Goal: Information Seeking & Learning: Learn about a topic

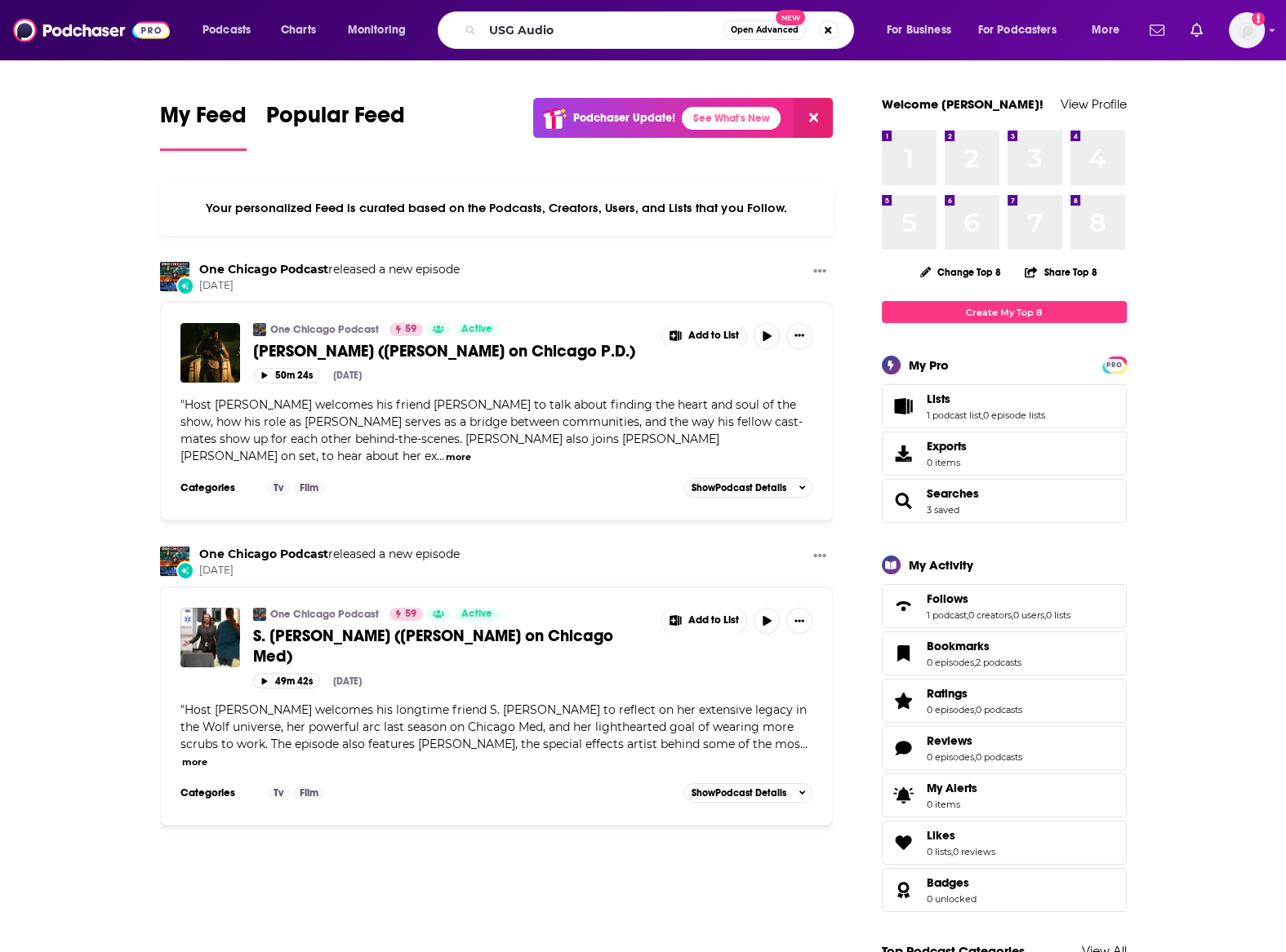
type input "USG Audio"
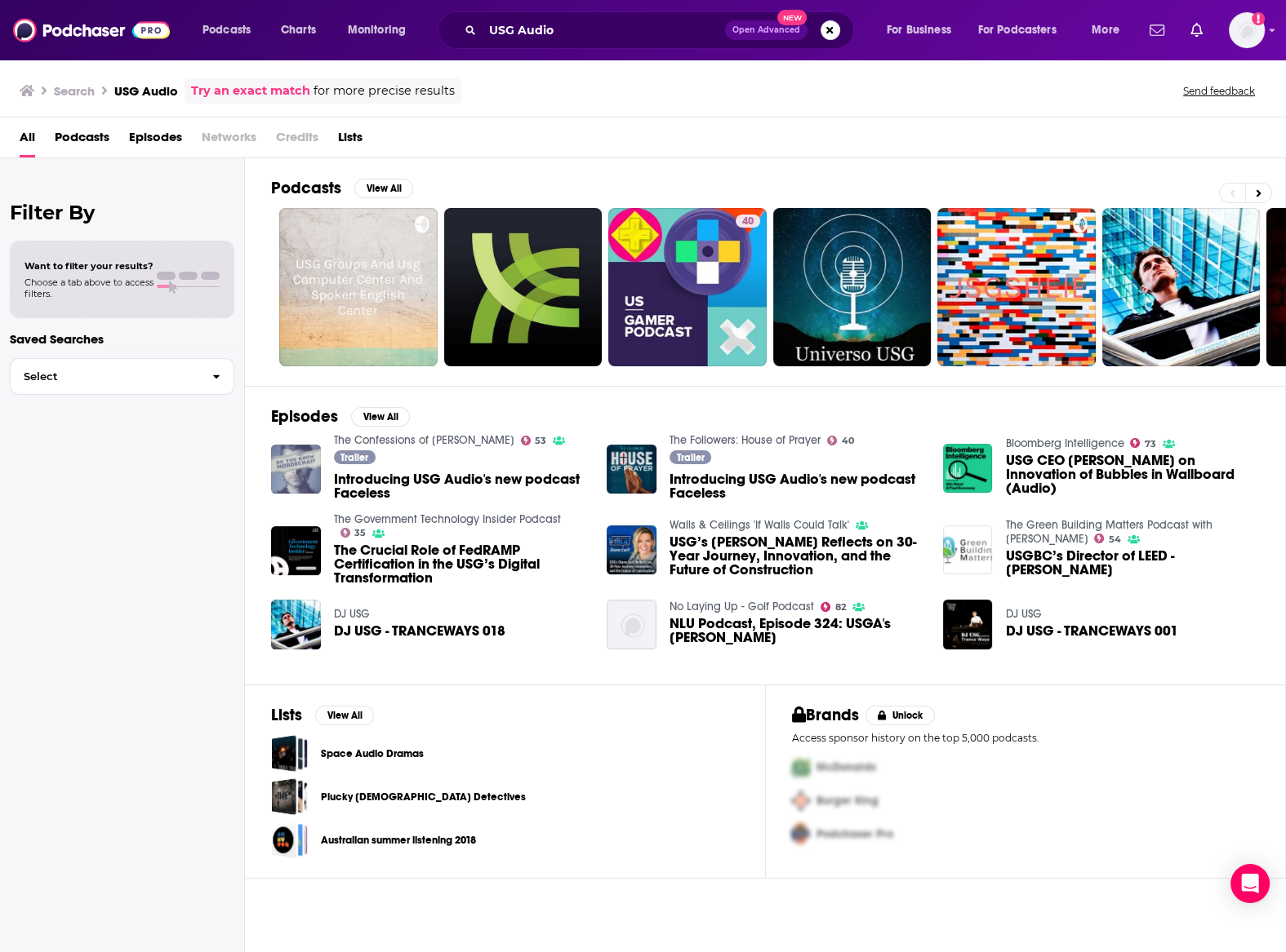
click at [302, 456] on img "Introducing USG Audio's new podcast Faceless" at bounding box center [295, 469] width 50 height 50
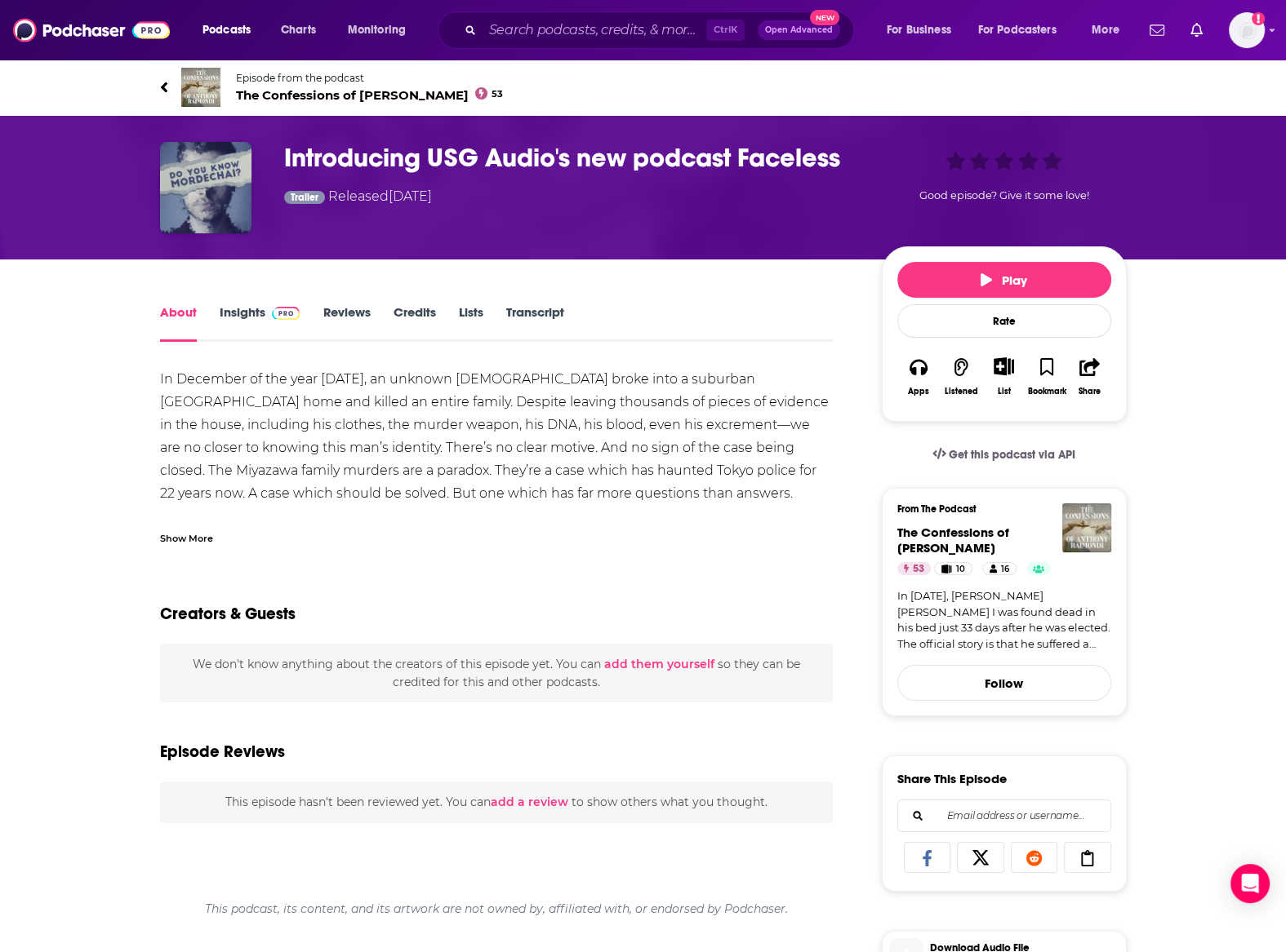
click at [200, 87] on img at bounding box center [201, 88] width 39 height 39
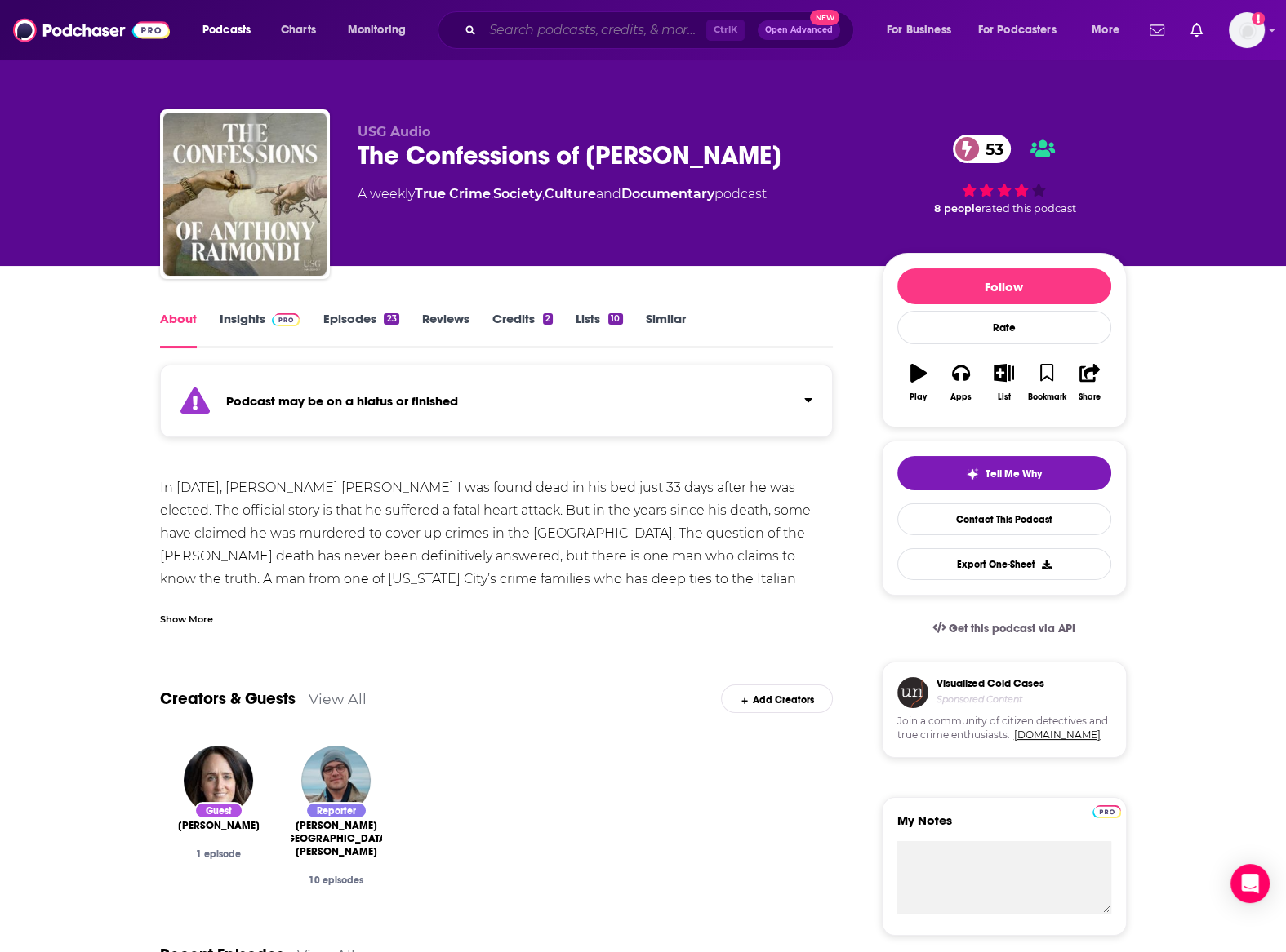
click at [540, 25] on input "Search podcasts, credits, & more..." at bounding box center [593, 30] width 223 height 27
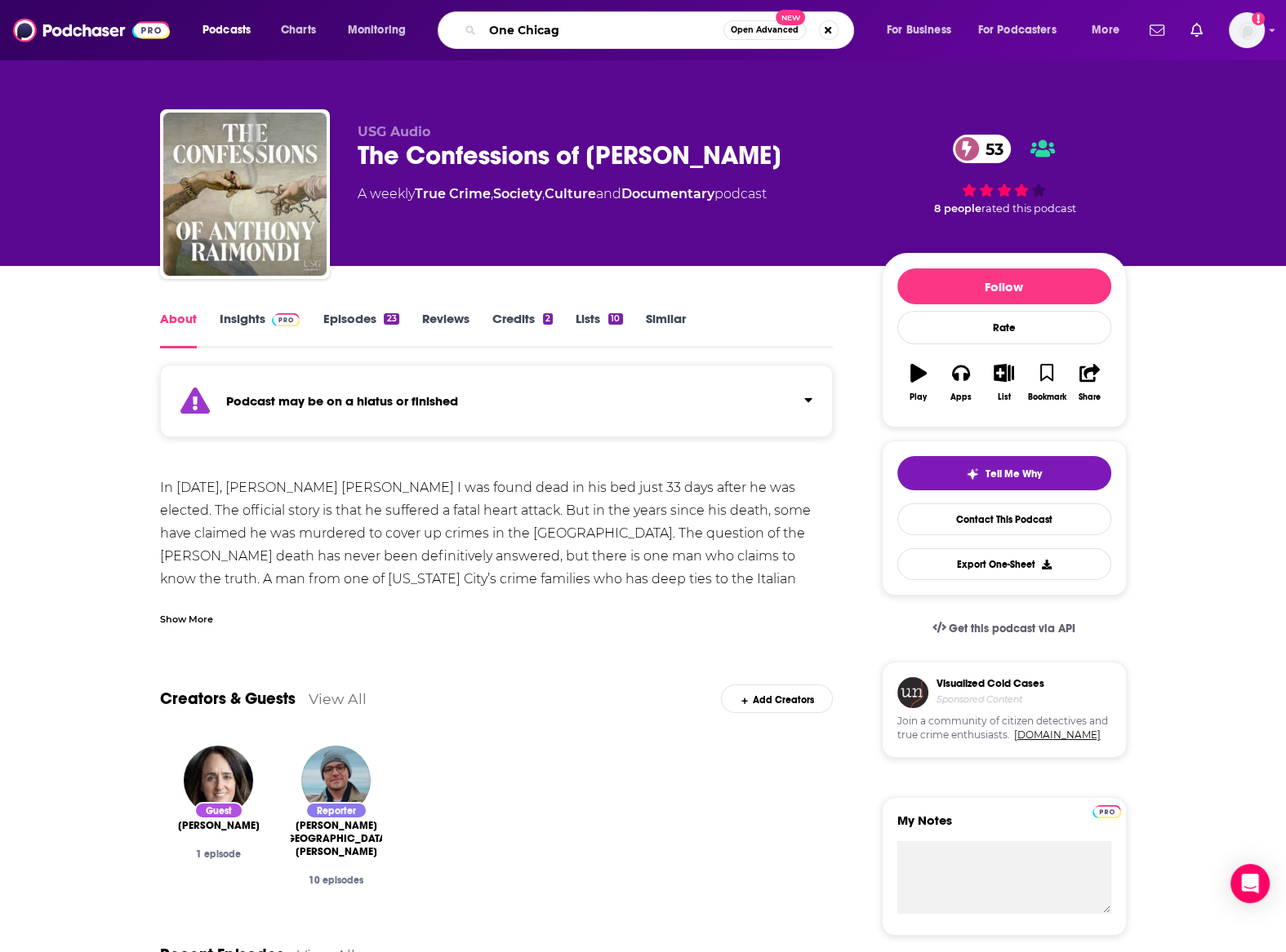
type input "One Chicago"
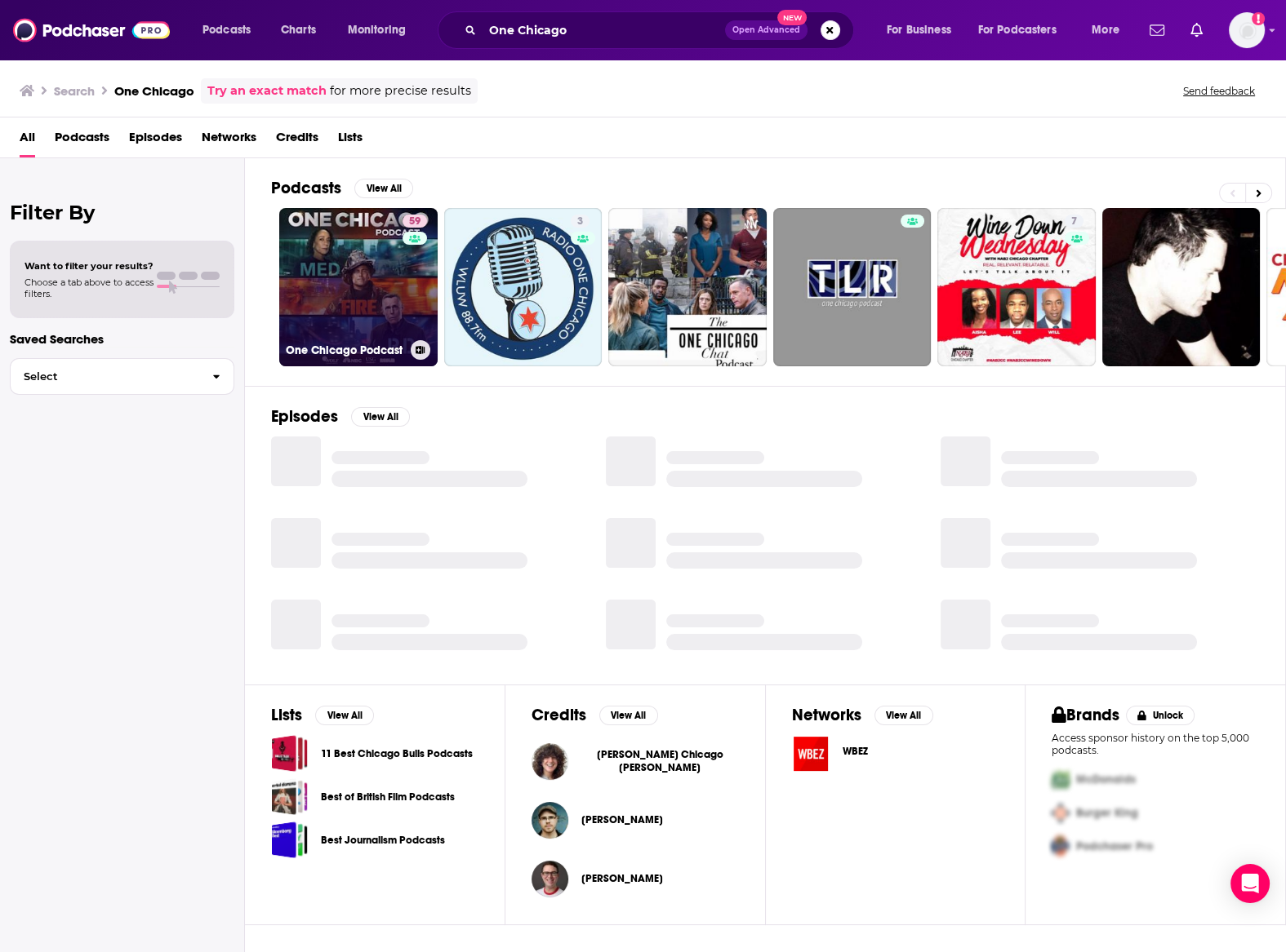
click at [329, 268] on link "59 One Chicago Podcast" at bounding box center [358, 287] width 158 height 158
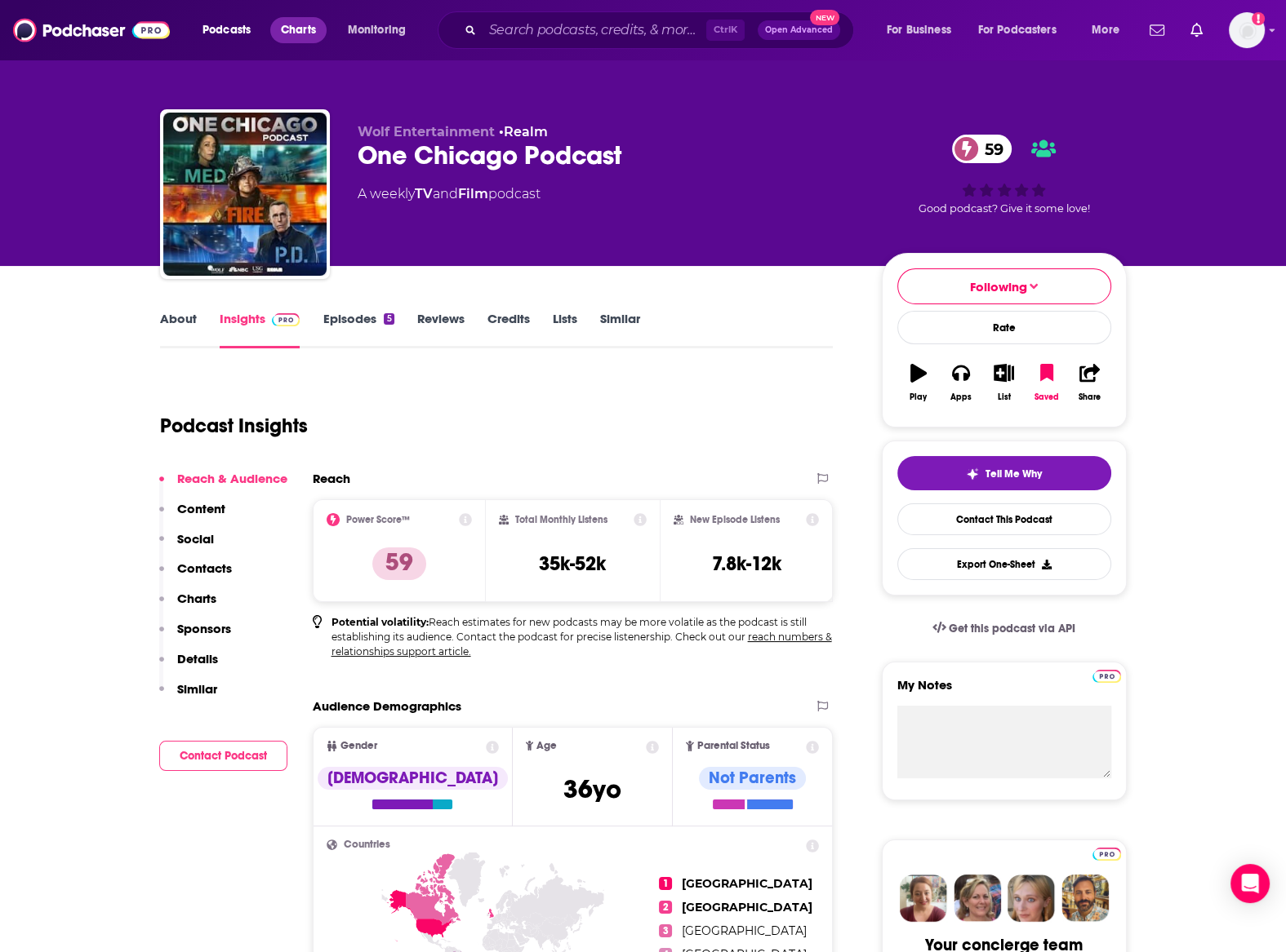
click at [299, 32] on span "Charts" at bounding box center [298, 30] width 35 height 23
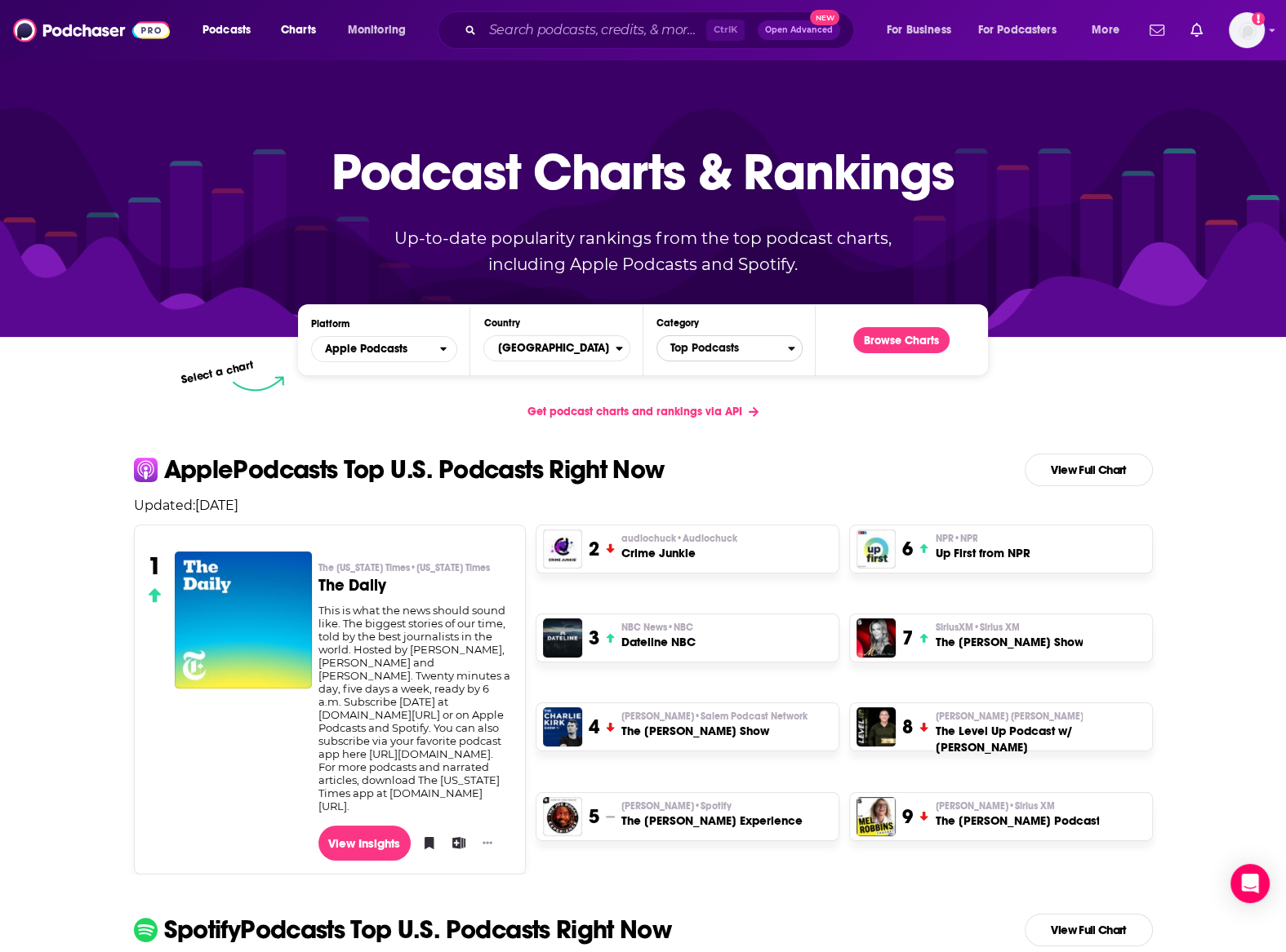
click at [741, 359] on span "Top Podcasts" at bounding box center [722, 348] width 131 height 28
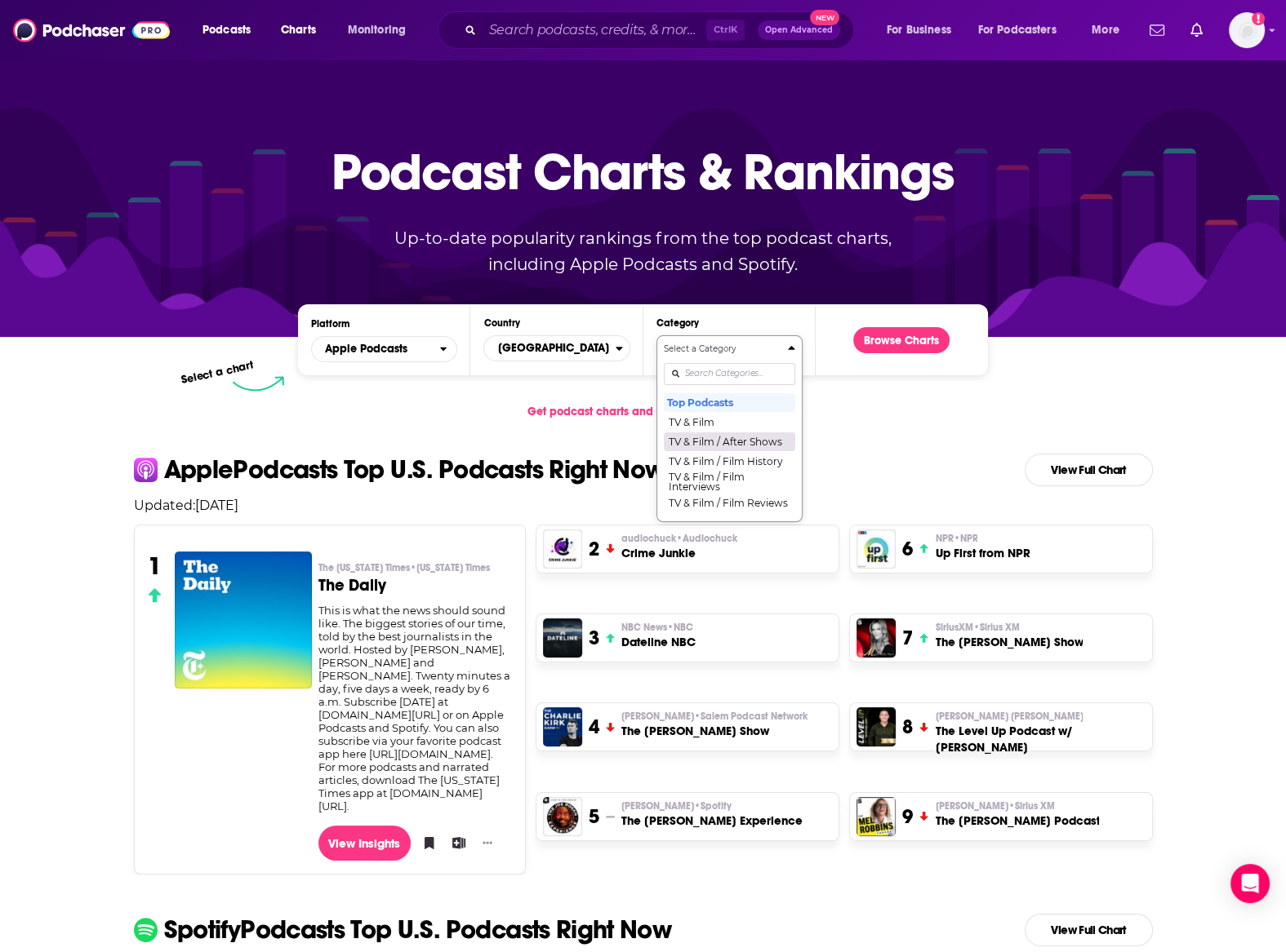
click at [736, 444] on button "TV & Film / After Shows" at bounding box center [730, 442] width 132 height 20
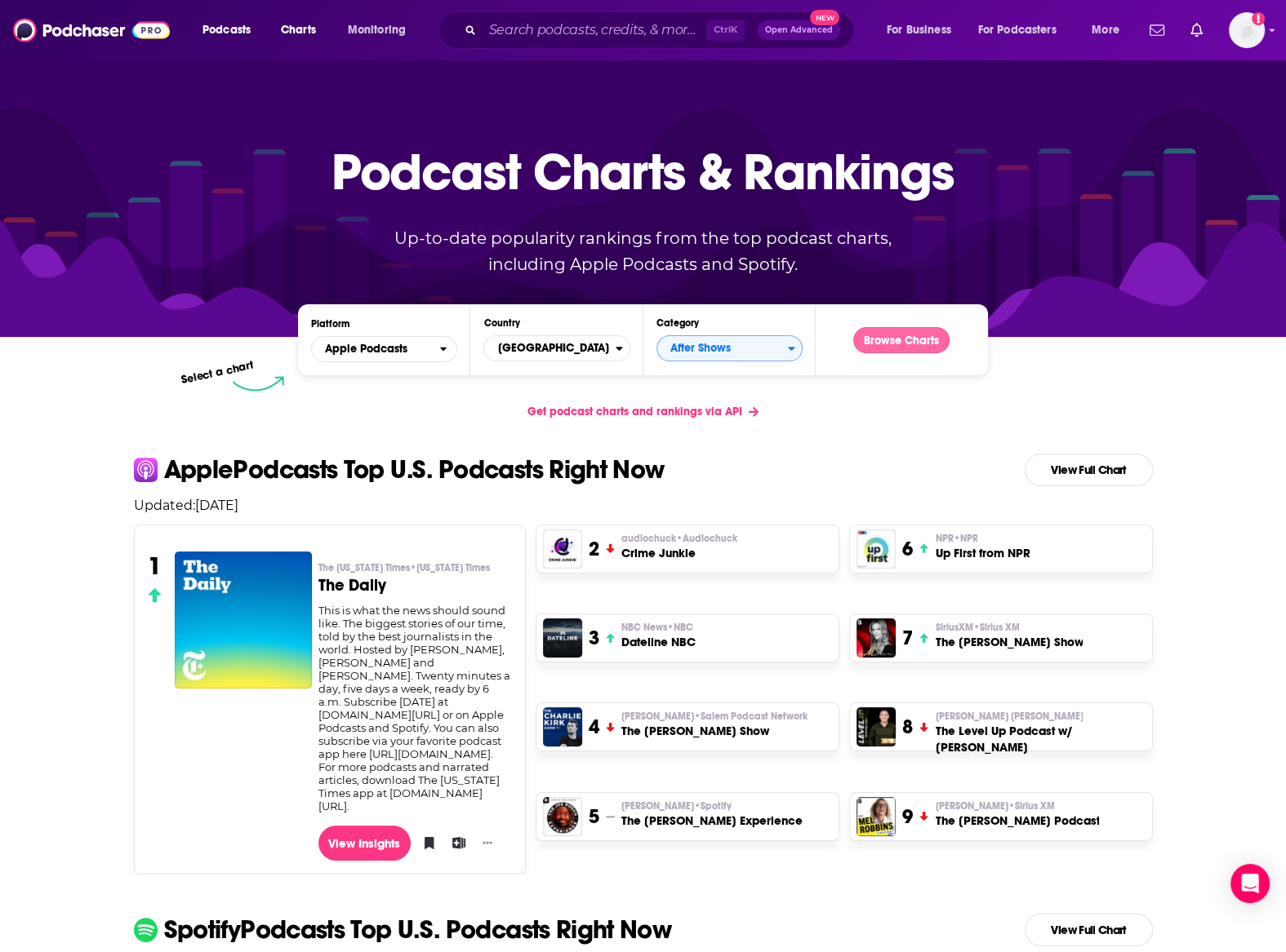
click at [885, 339] on button "Browse Charts" at bounding box center [901, 340] width 96 height 27
